Goal: Find specific page/section: Find specific page/section

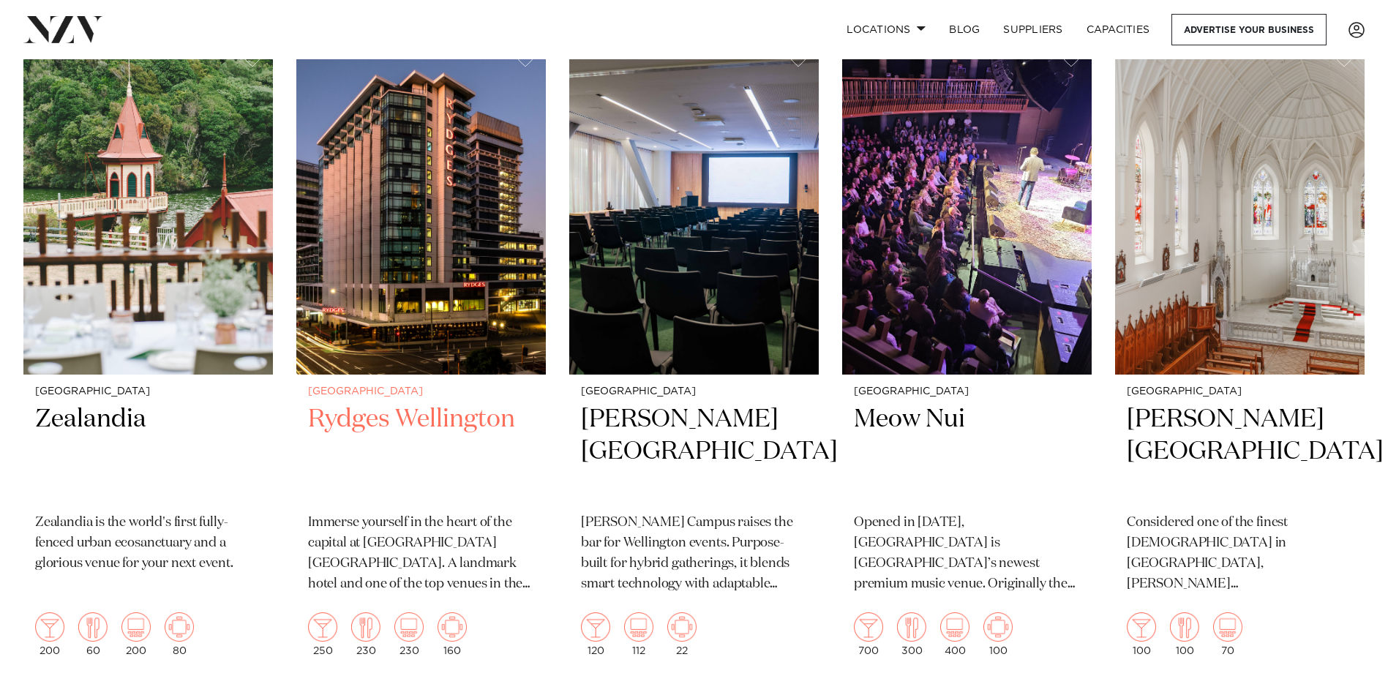
scroll to position [1244, 0]
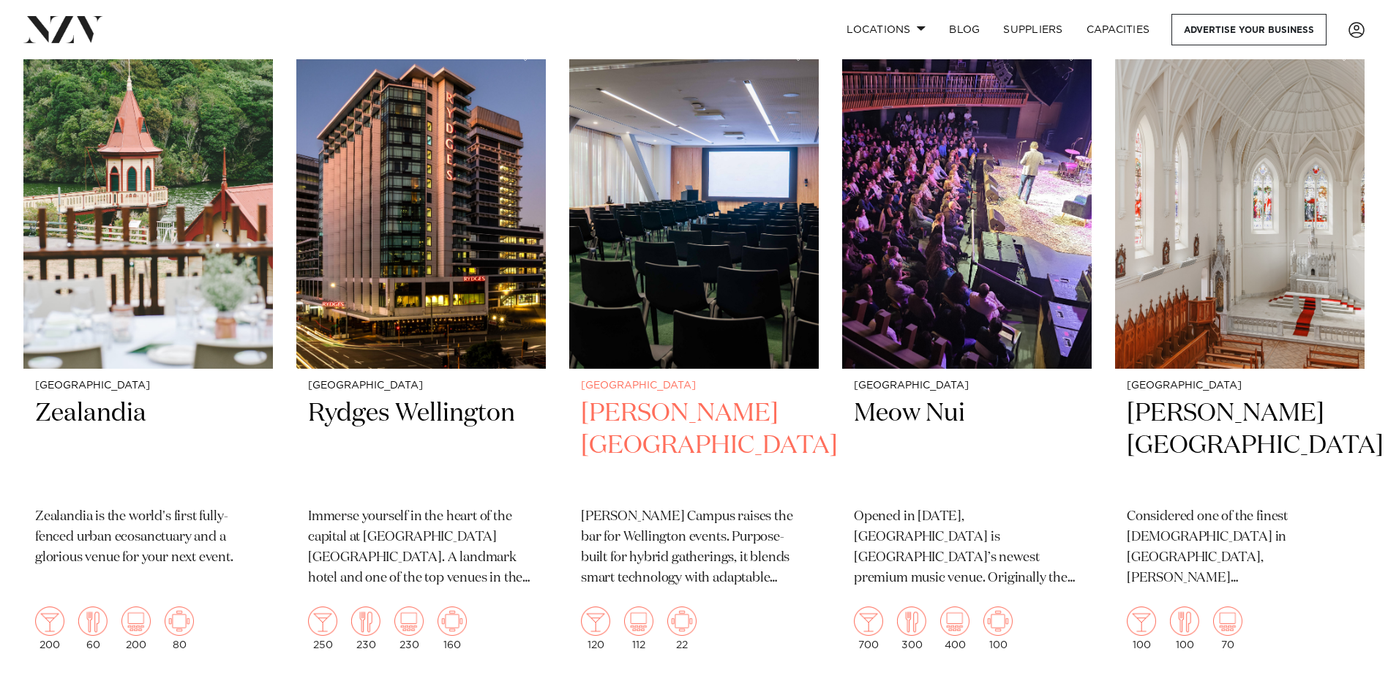
click at [675, 304] on img at bounding box center [694, 201] width 250 height 334
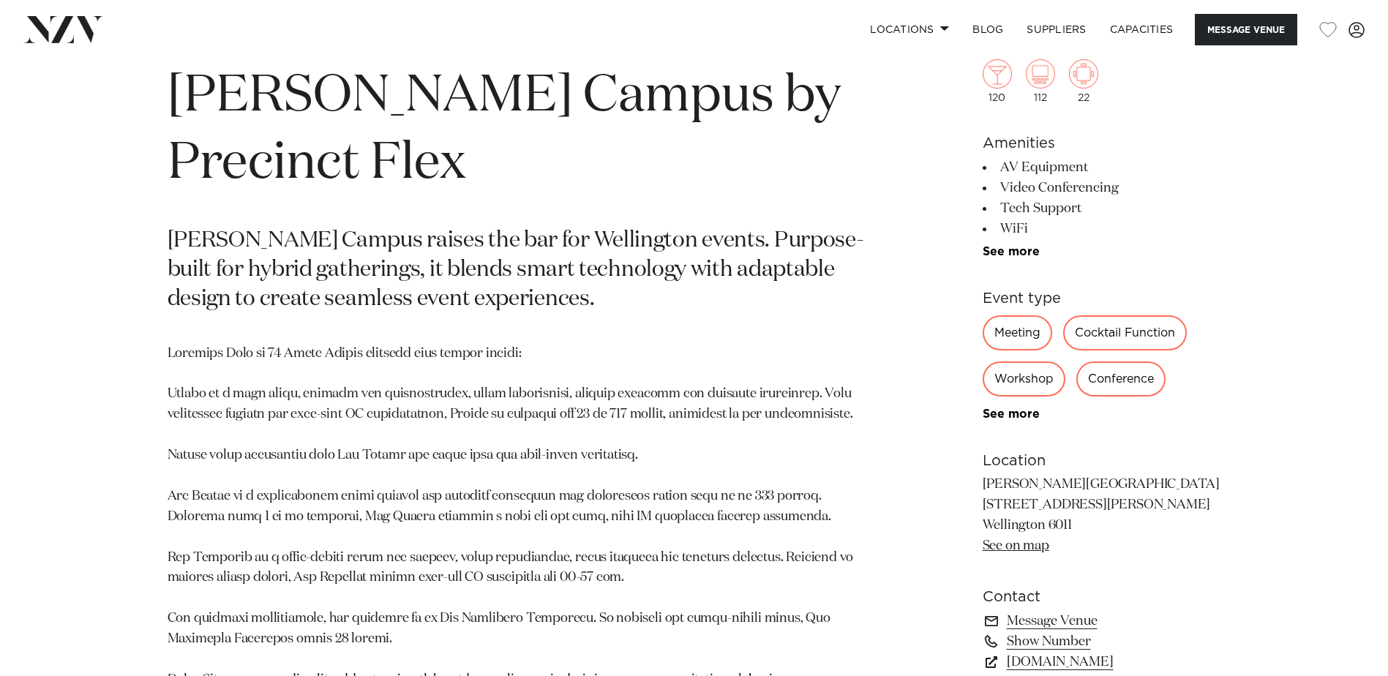
scroll to position [732, 0]
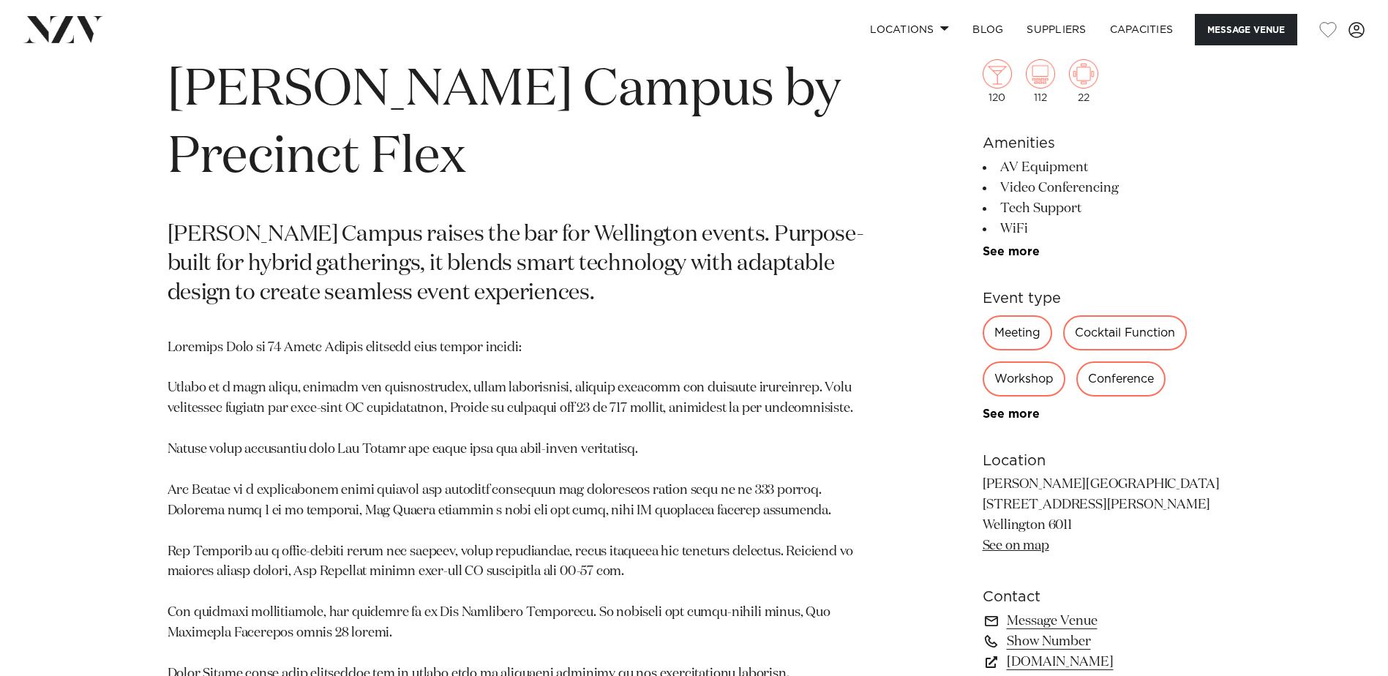
click at [1019, 382] on div "Workshop" at bounding box center [1024, 378] width 83 height 35
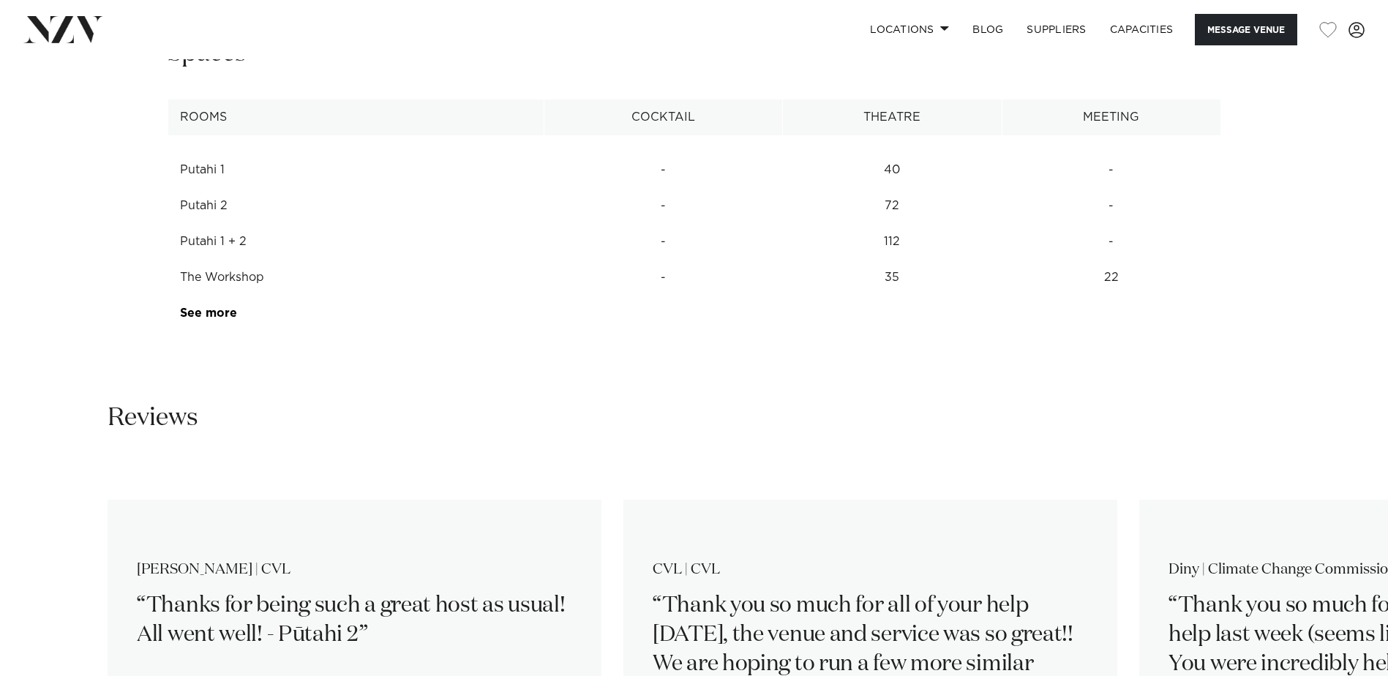
scroll to position [2122, 0]
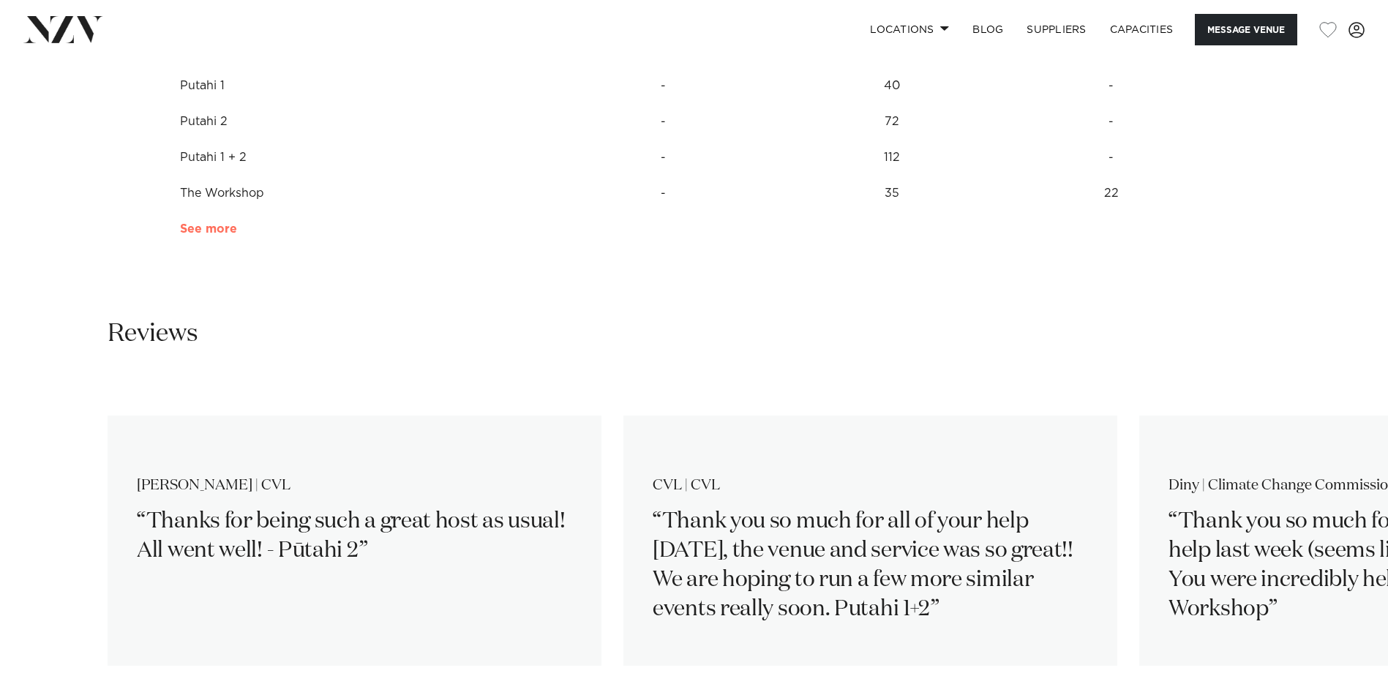
click at [209, 231] on link "See more" at bounding box center [237, 229] width 114 height 12
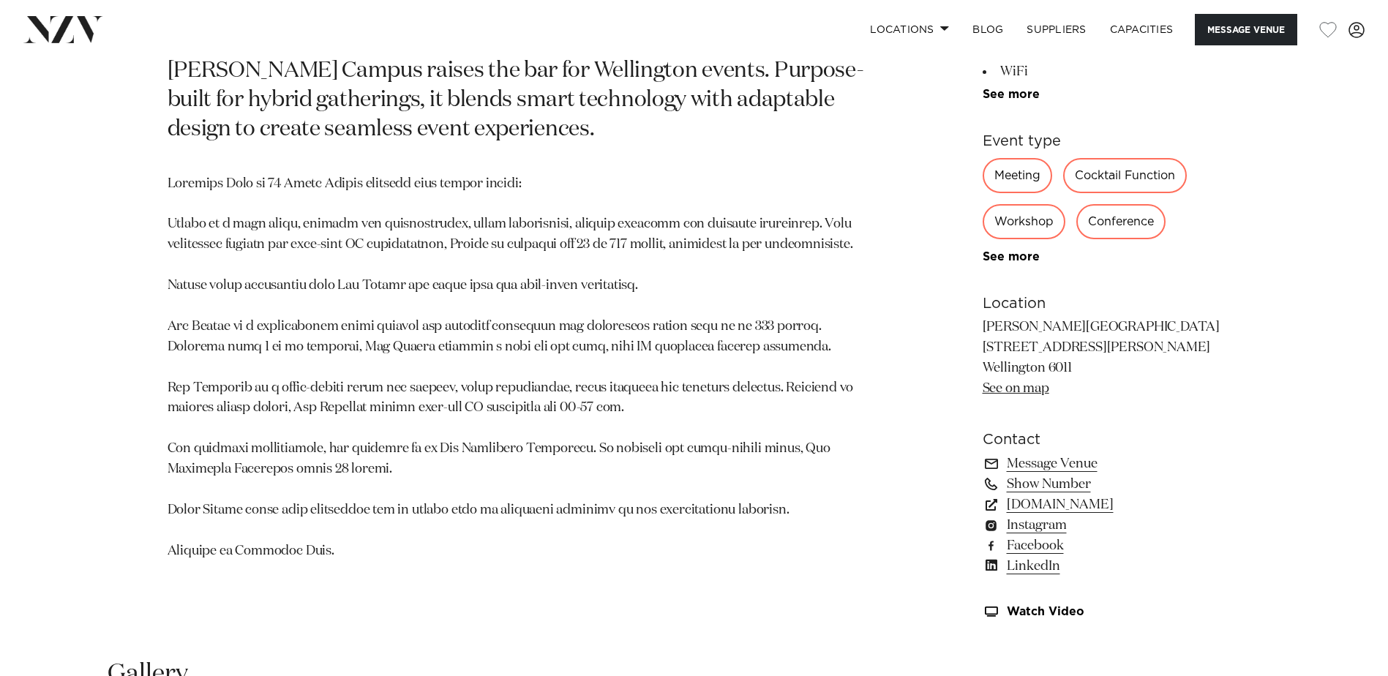
scroll to position [897, 0]
click at [1057, 479] on link "Show Number" at bounding box center [1102, 483] width 239 height 20
drag, startPoint x: 325, startPoint y: 622, endPoint x: 136, endPoint y: 966, distance: 392.3
click at [752, 558] on p at bounding box center [523, 367] width 711 height 388
click at [380, 570] on section "[GEOGRAPHIC_DATA] [PERSON_NAME][GEOGRAPHIC_DATA] by Precinct Flex [PERSON_NAME]…" at bounding box center [523, 252] width 711 height 762
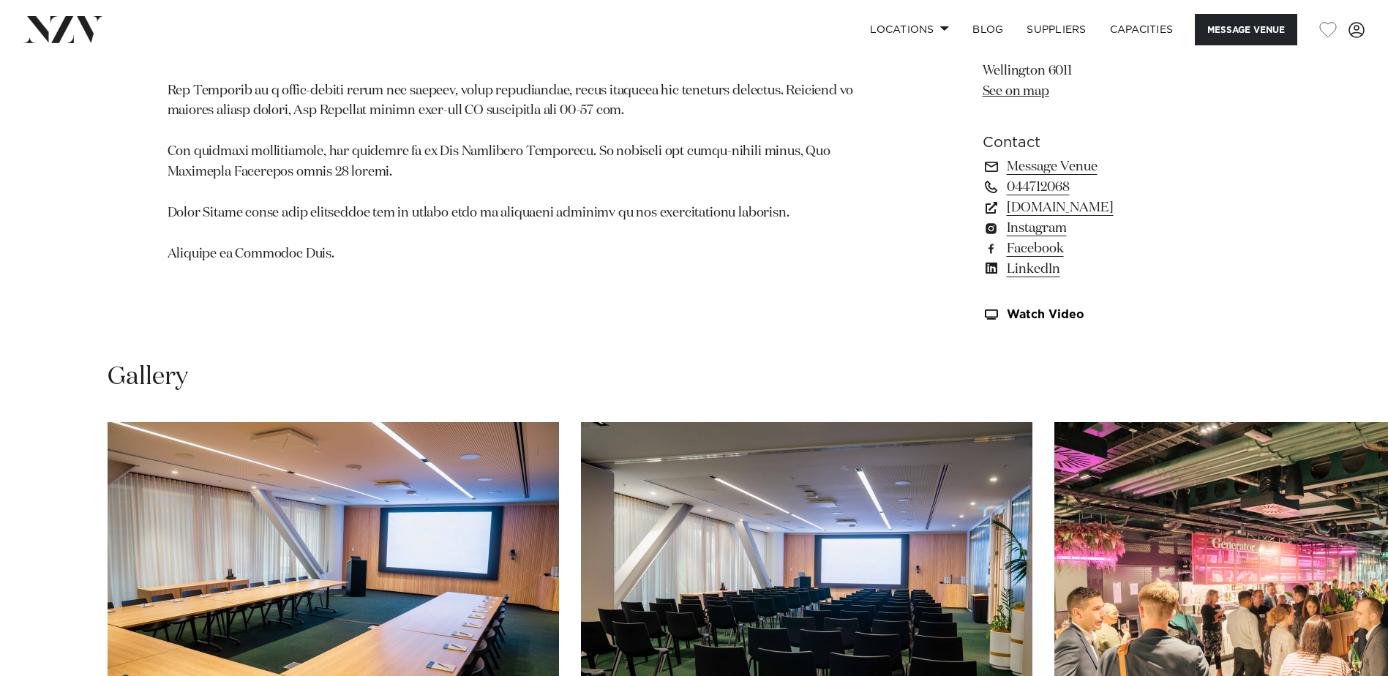
scroll to position [1190, 0]
